Goal: Find specific page/section: Find specific page/section

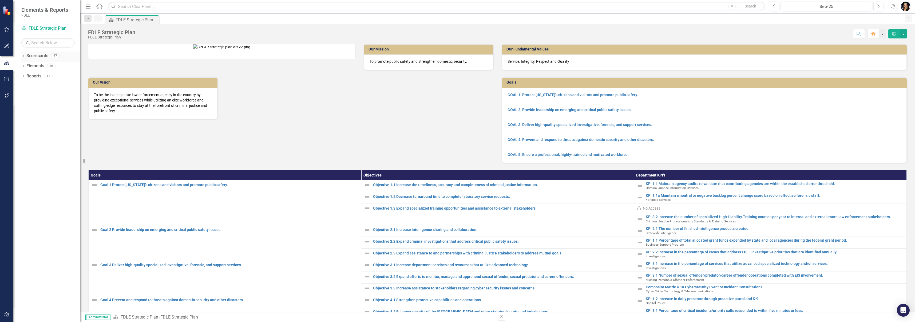
click at [25, 57] on div "Dropdown Scorecards 67" at bounding box center [50, 56] width 59 height 10
click at [24, 57] on icon "Dropdown" at bounding box center [23, 56] width 4 height 3
click at [27, 67] on icon "Dropdown" at bounding box center [26, 65] width 4 height 3
click at [46, 75] on link "Commissioner's Initiative Team Project Dashboard" at bounding box center [57, 76] width 45 height 6
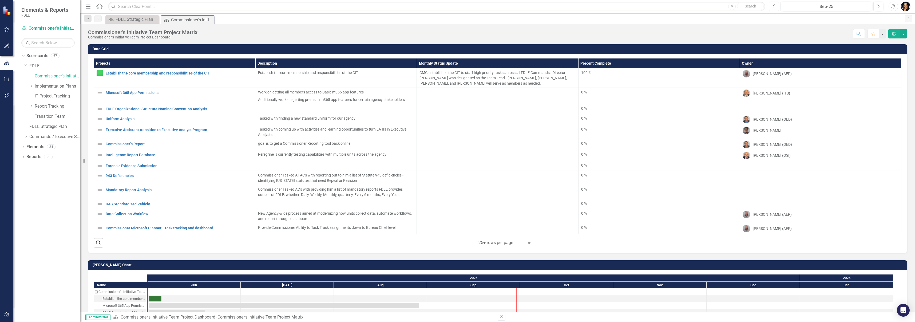
click at [776, 10] on button "Previous" at bounding box center [774, 7] width 10 height 10
click at [776, 7] on button "Previous" at bounding box center [774, 7] width 10 height 10
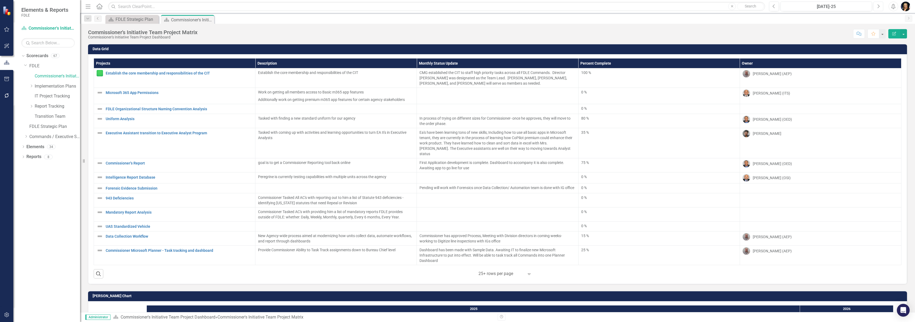
click at [878, 6] on icon "Next" at bounding box center [877, 6] width 3 height 5
